Goal: Task Accomplishment & Management: Manage account settings

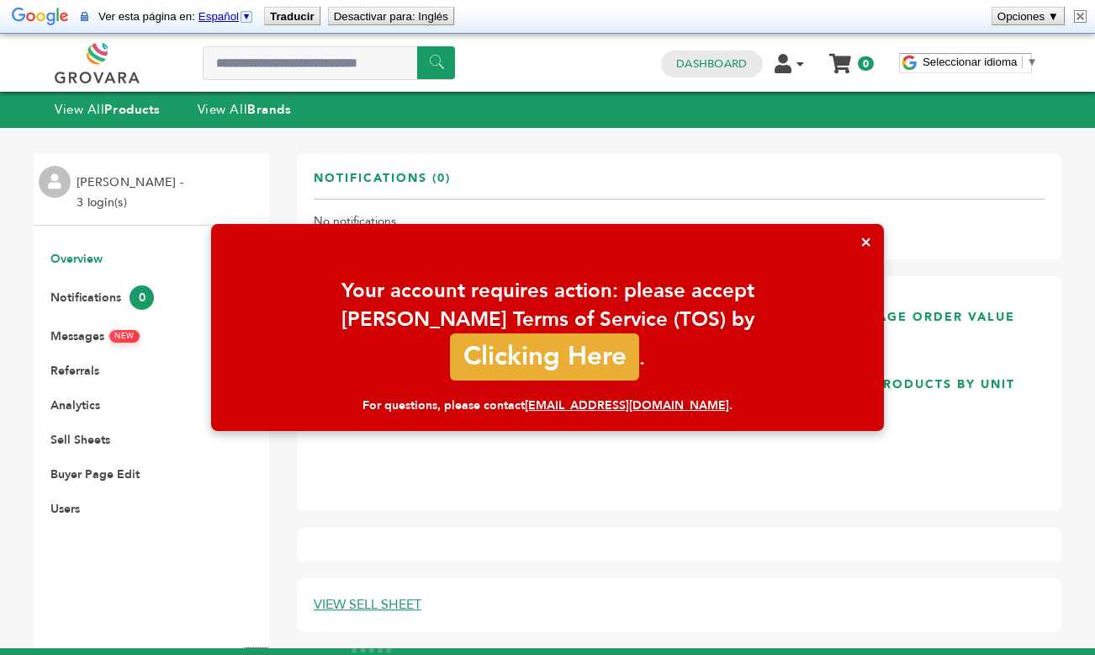
click at [861, 257] on button "×" at bounding box center [866, 242] width 36 height 36
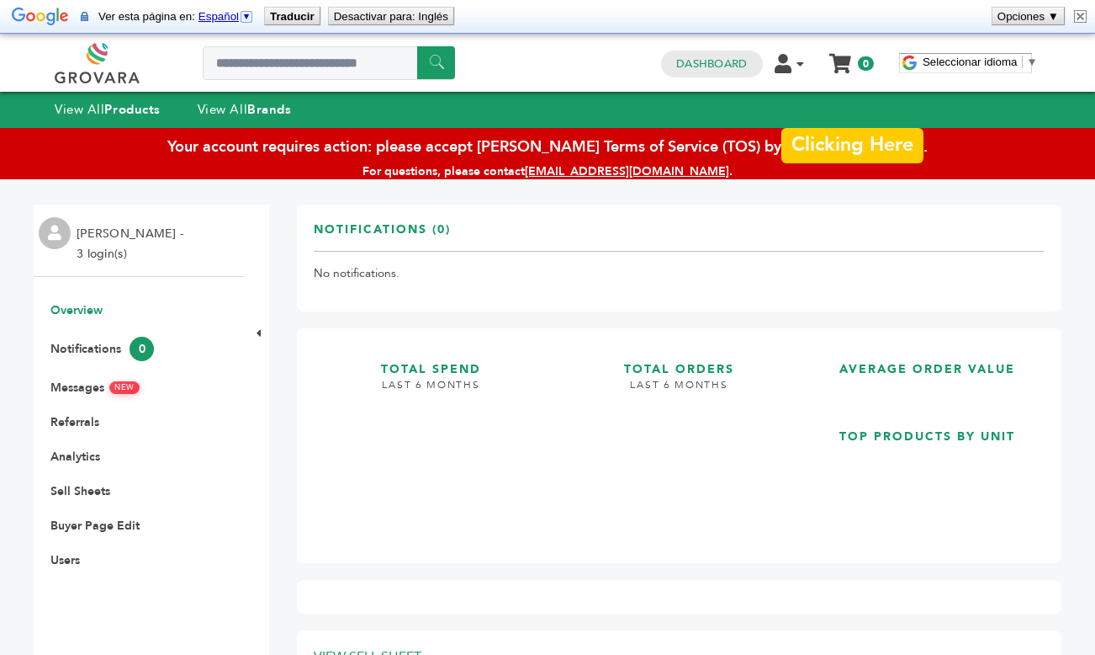
click at [811, 146] on link "Clicking Here" at bounding box center [852, 140] width 141 height 35
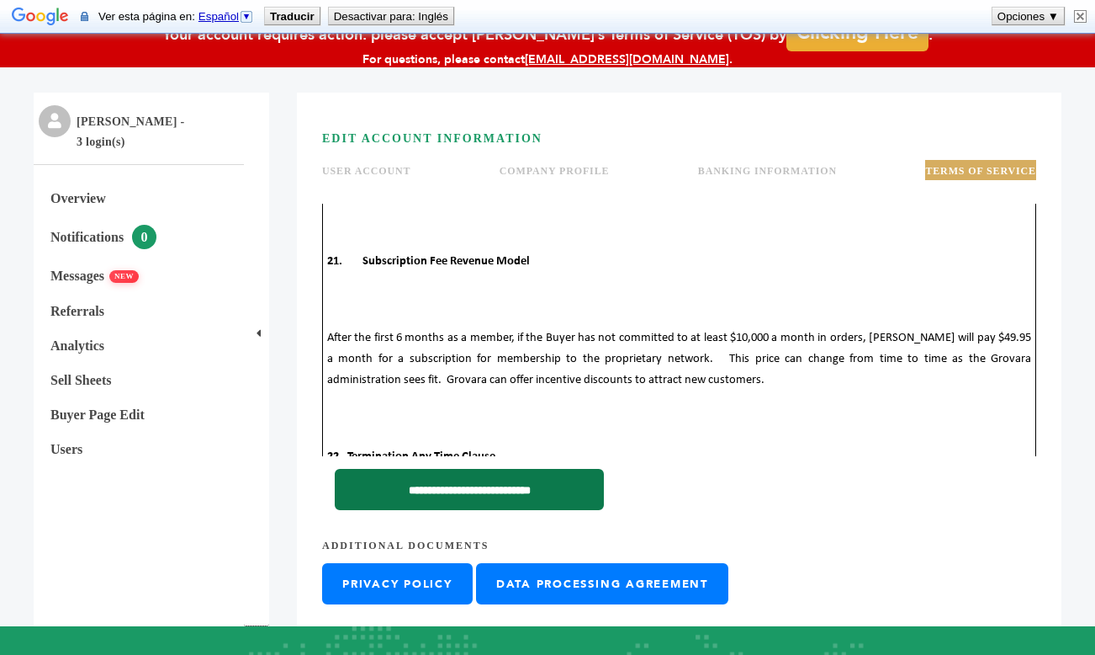
scroll to position [11096, 0]
click at [487, 491] on input "**********" at bounding box center [469, 489] width 269 height 41
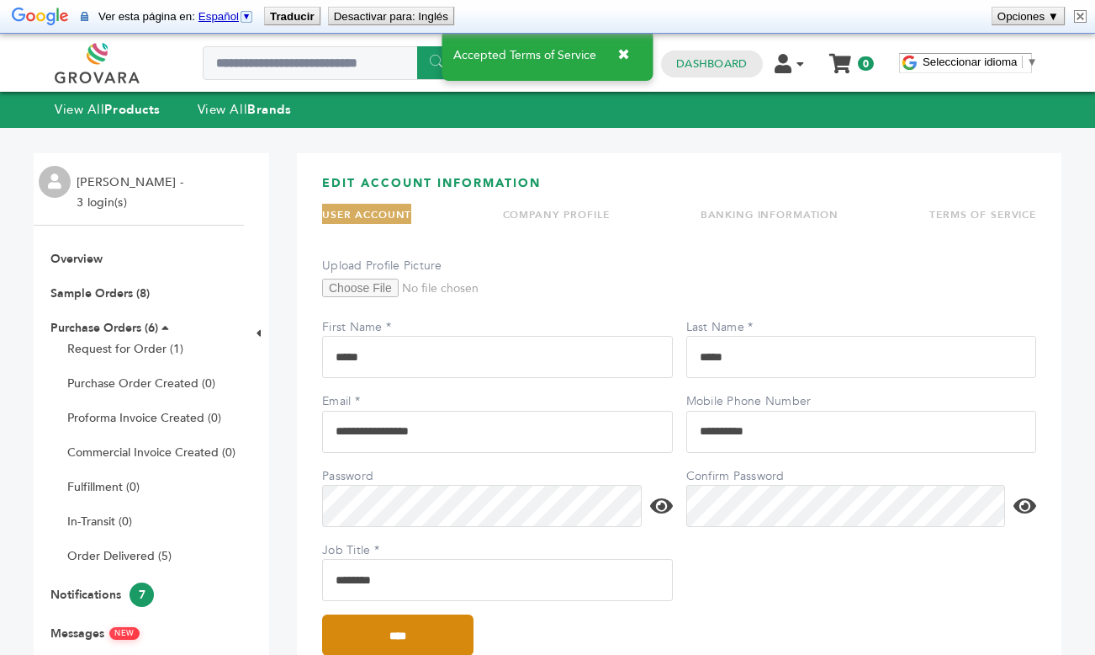
click at [367, 647] on input "****" at bounding box center [397, 634] width 151 height 41
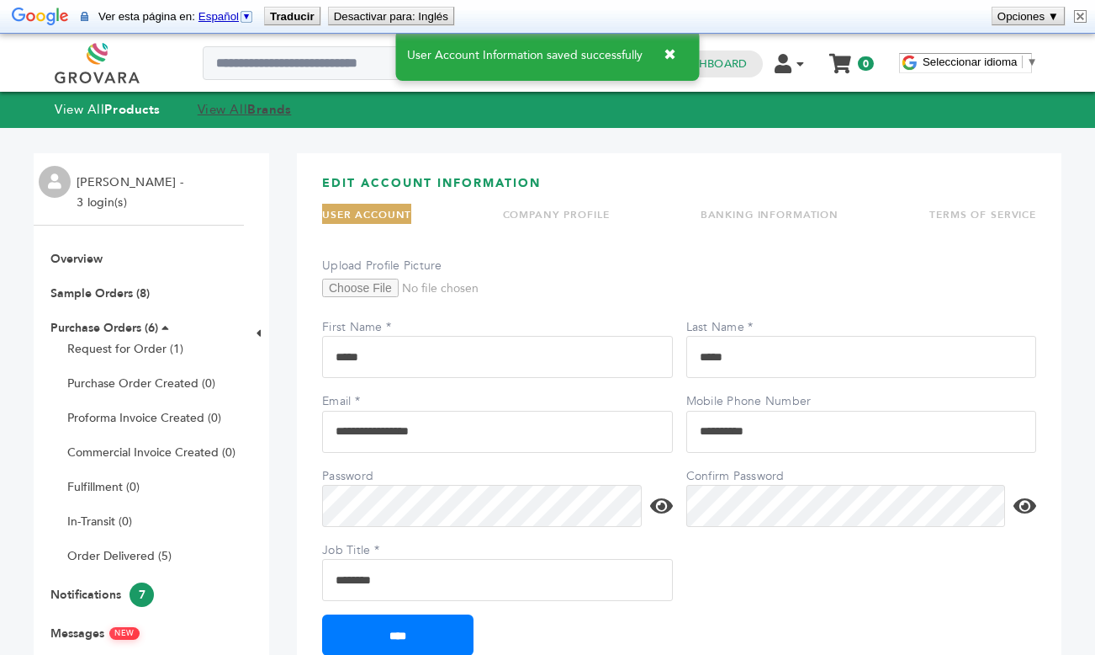
click at [218, 108] on link "View All Brands" at bounding box center [245, 109] width 94 height 17
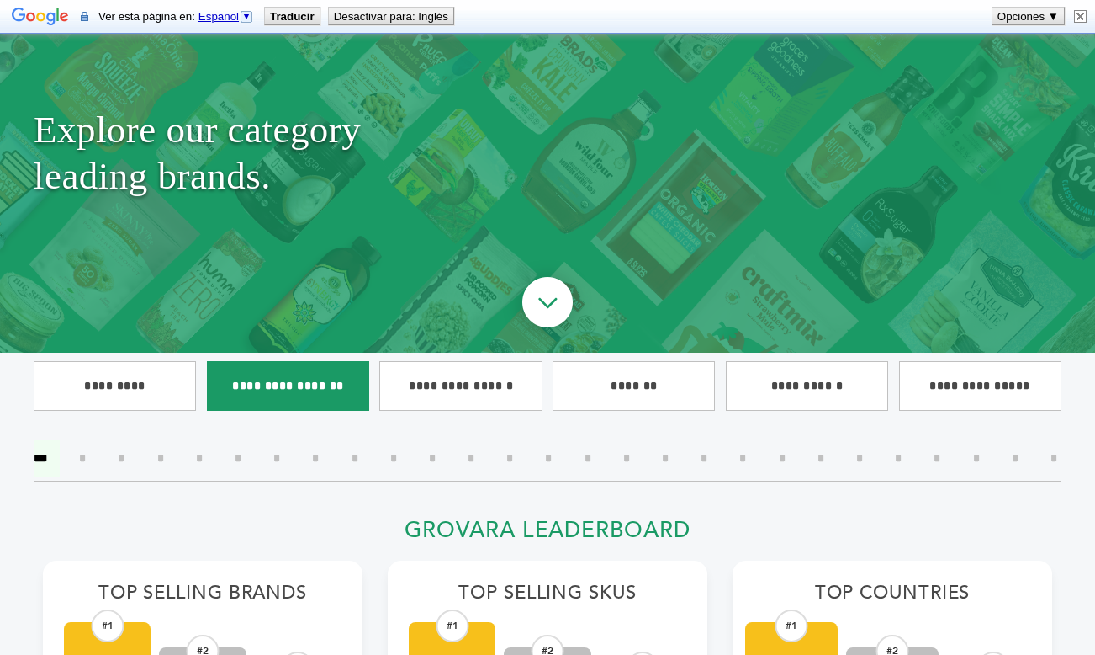
scroll to position [172, 0]
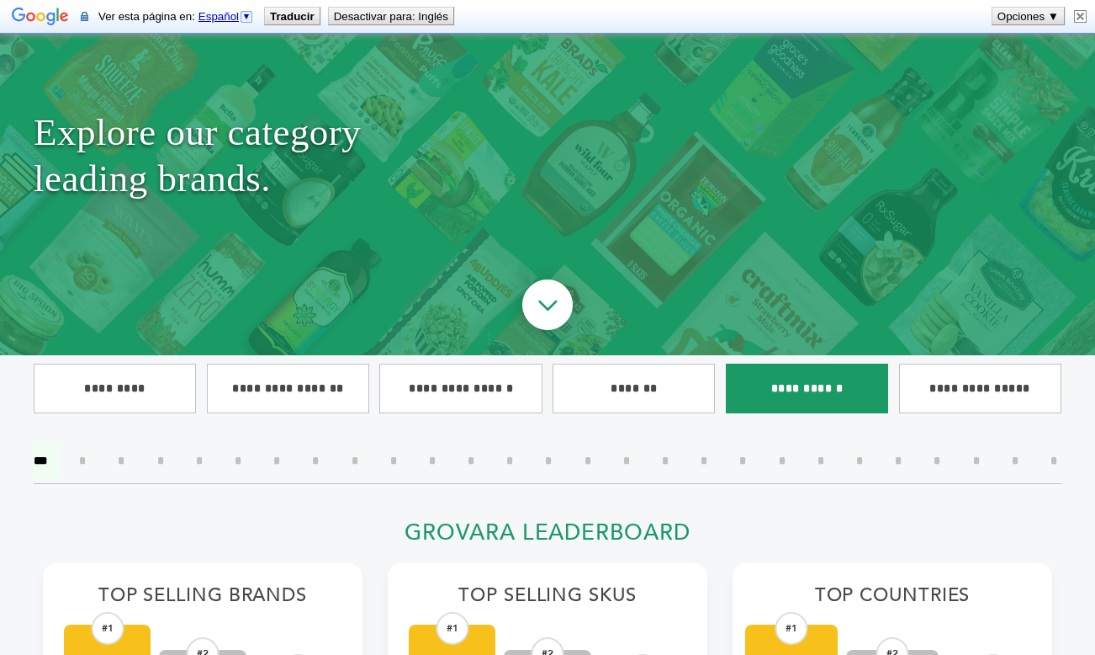
click at [807, 387] on input"] "**********" at bounding box center [807, 388] width 162 height 50
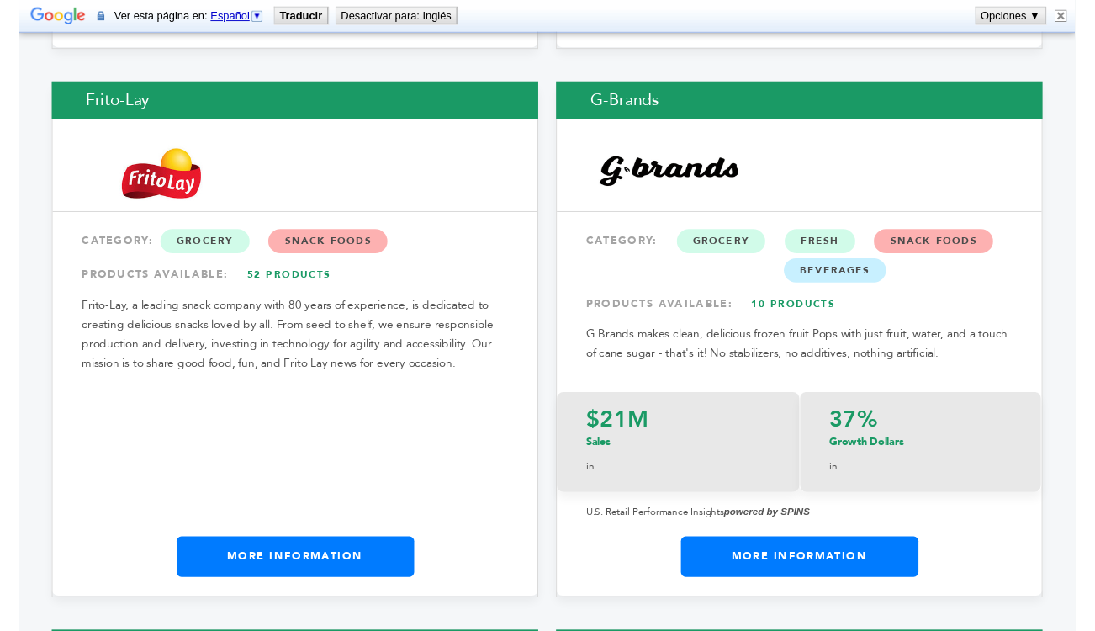
scroll to position [3704, 0]
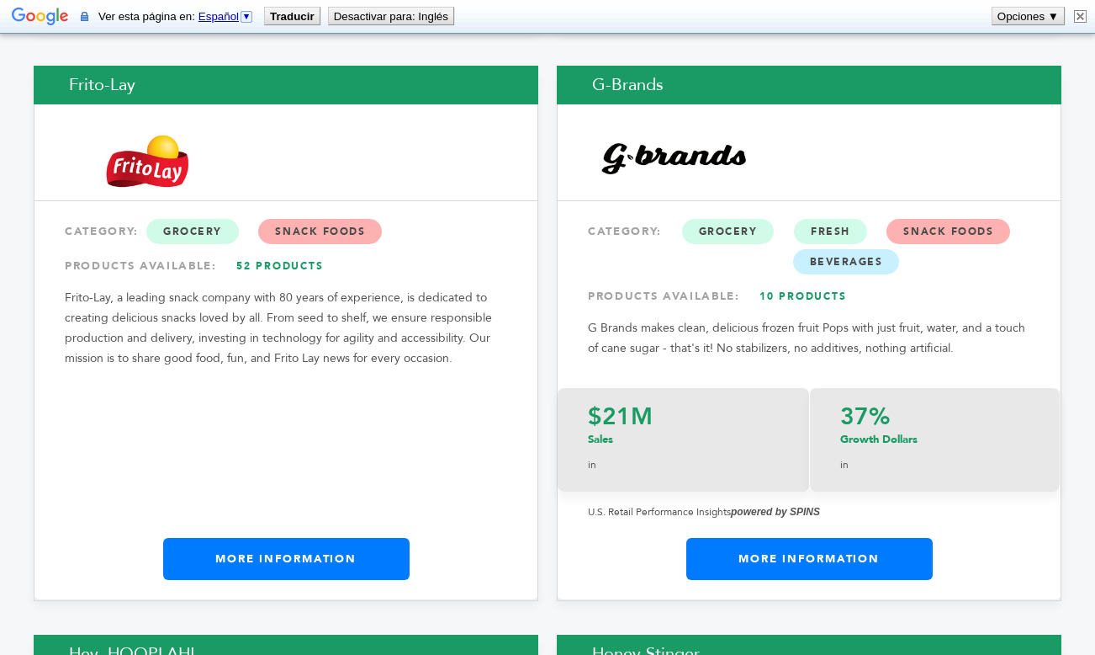
click at [336, 551] on link "More Information" at bounding box center [286, 559] width 247 height 42
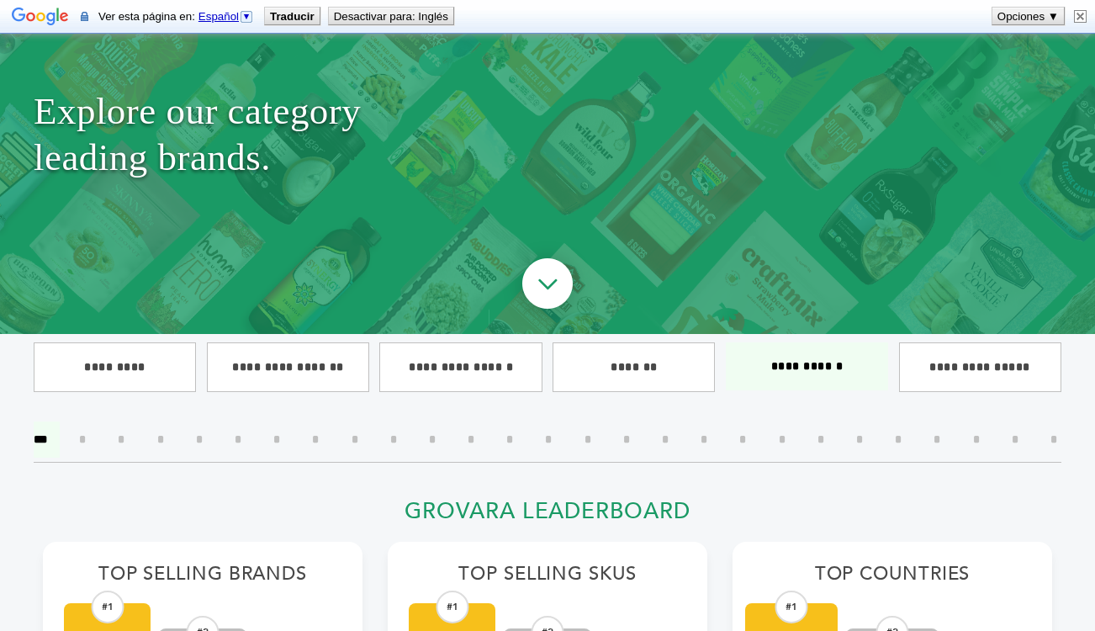
scroll to position [231, 0]
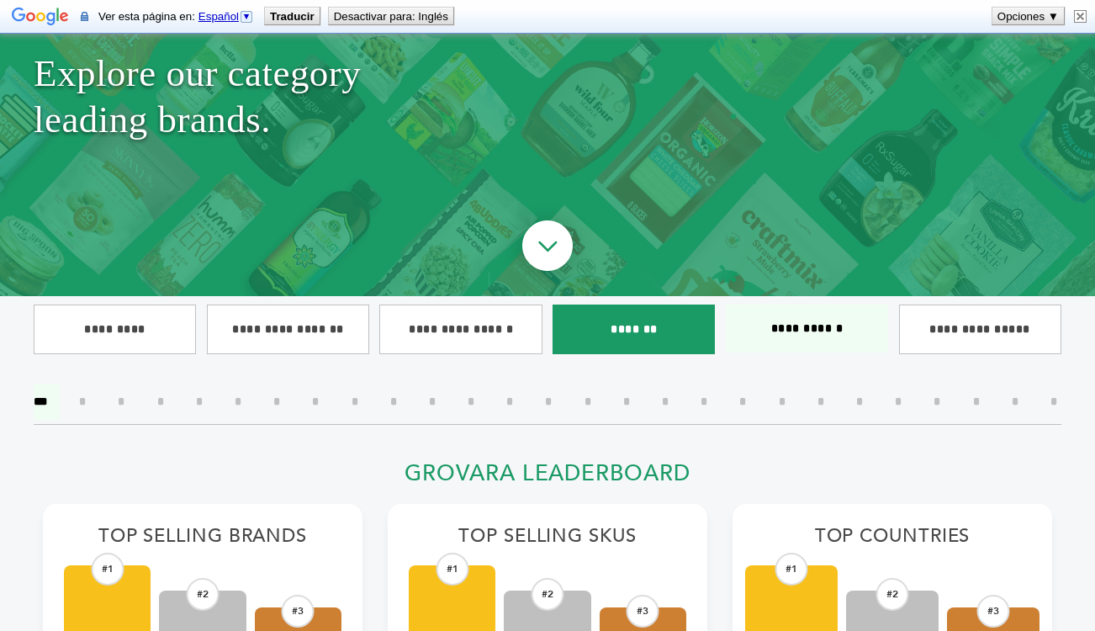
click at [664, 318] on input"] "*******" at bounding box center [634, 330] width 162 height 50
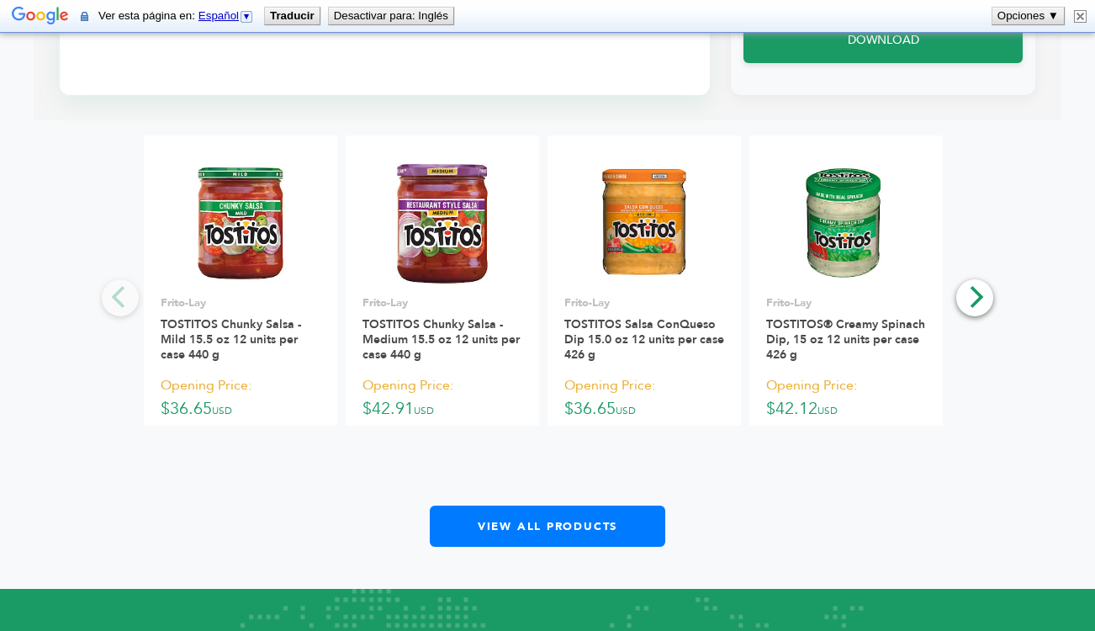
scroll to position [1073, 0]
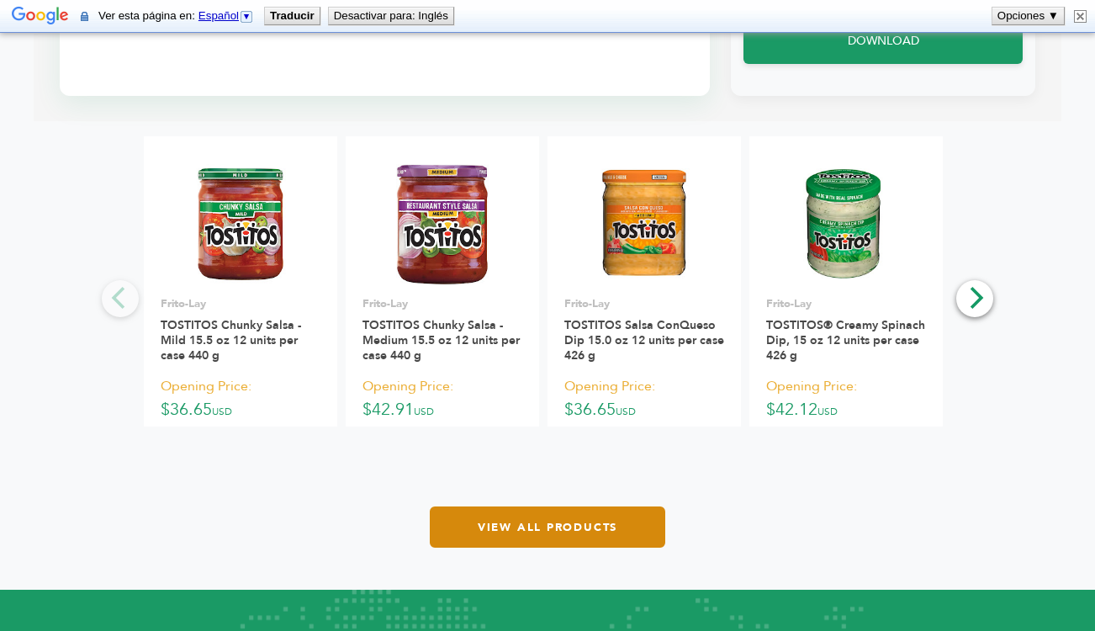
click at [465, 521] on link "View All Products" at bounding box center [548, 526] width 236 height 41
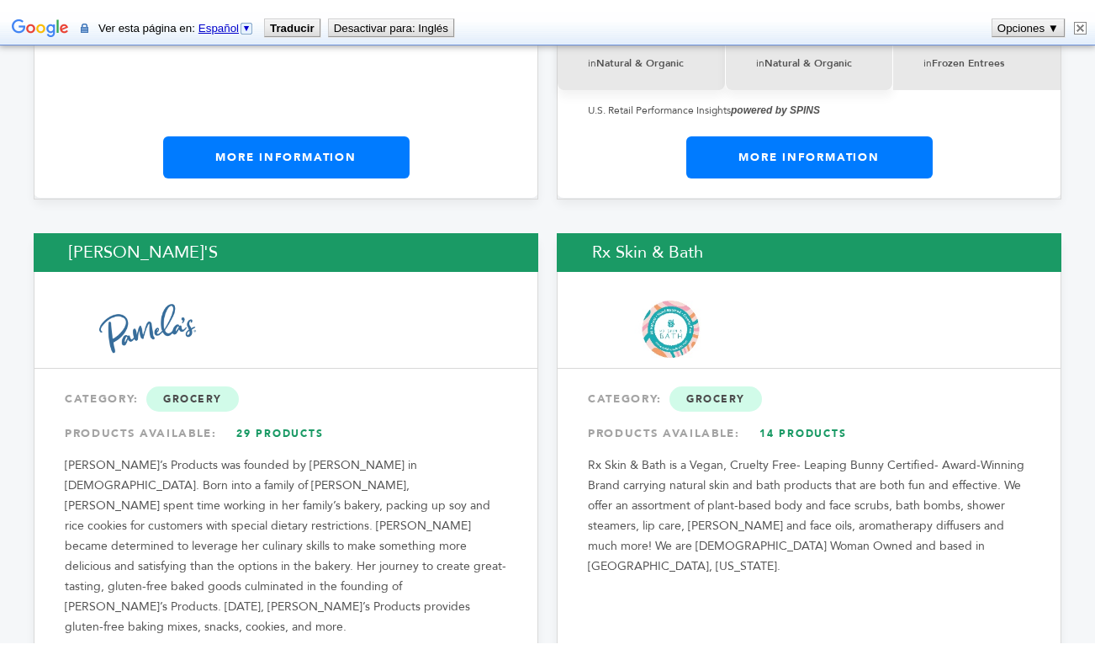
scroll to position [8860, 0]
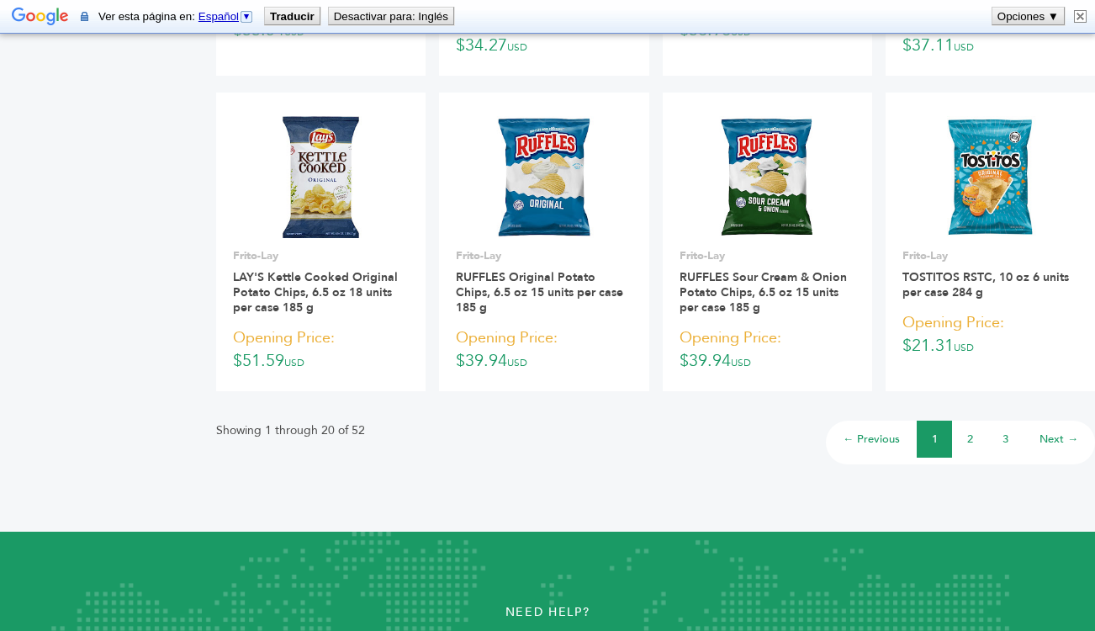
scroll to position [1419, 0]
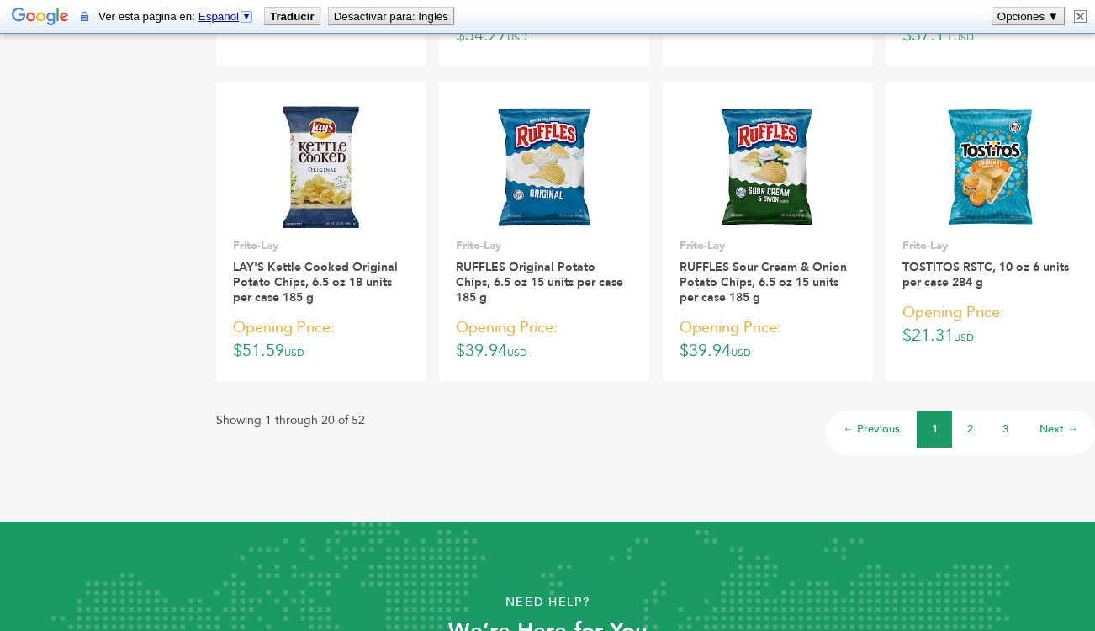
click at [974, 429] on li "2" at bounding box center [969, 429] width 35 height 37
click at [968, 430] on link "2" at bounding box center [971, 429] width 6 height 15
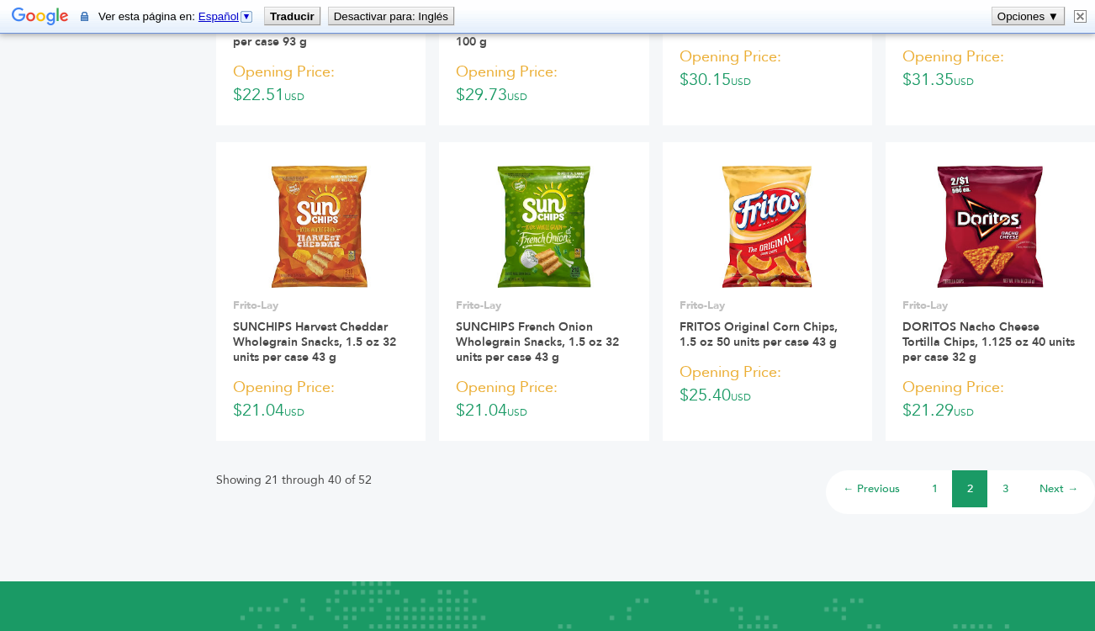
scroll to position [1367, 0]
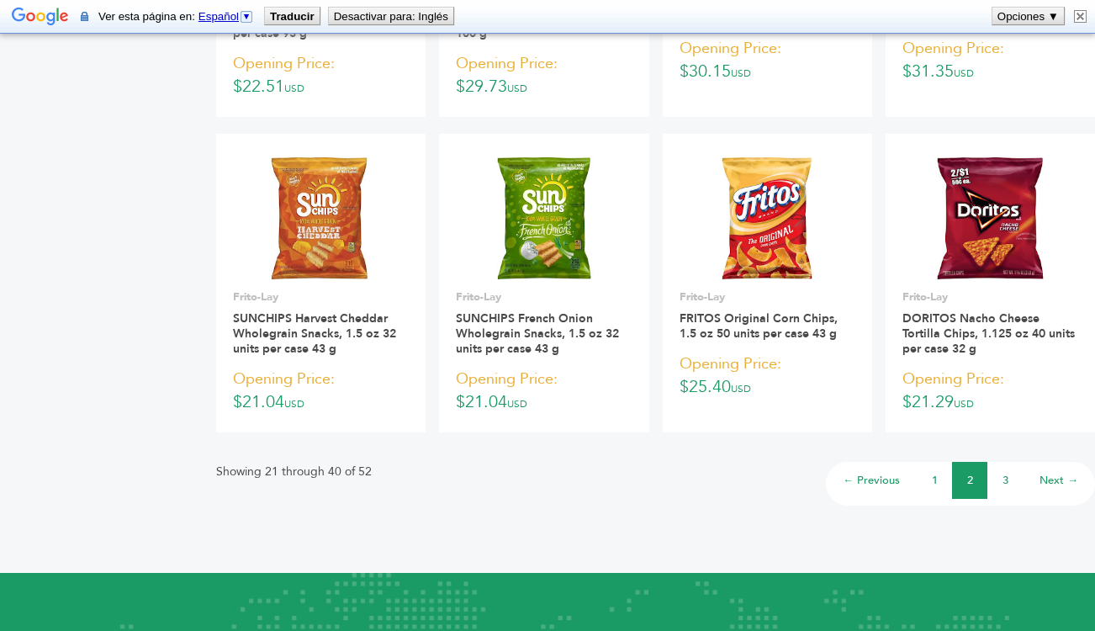
click at [1008, 483] on link "3" at bounding box center [1006, 480] width 6 height 15
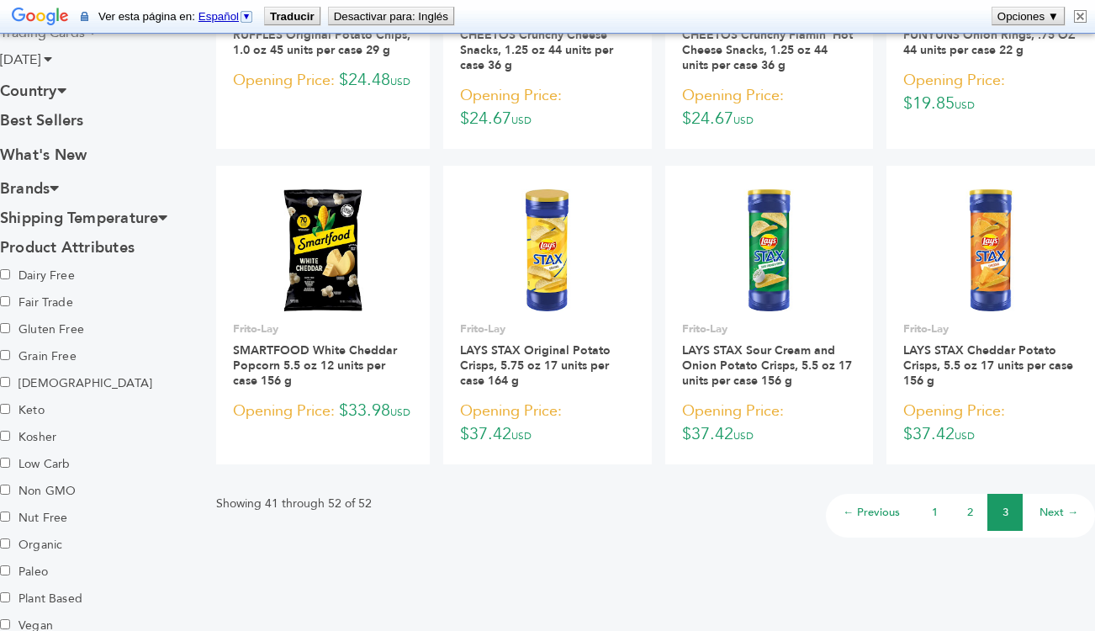
scroll to position [707, 0]
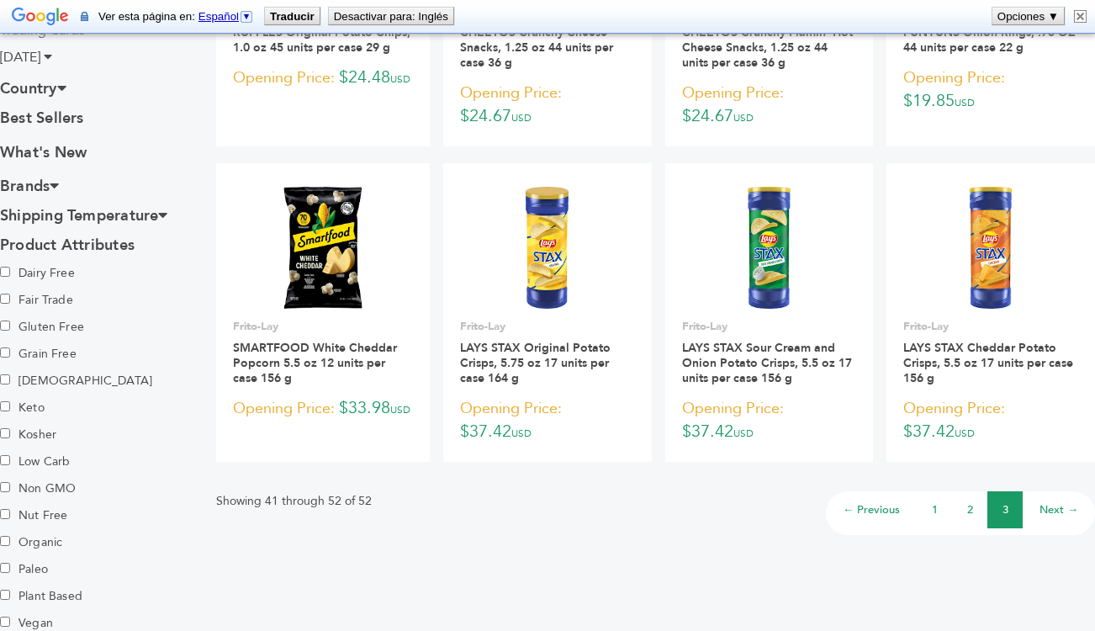
click at [934, 507] on link "1" at bounding box center [935, 509] width 6 height 15
